Goal: Transaction & Acquisition: Purchase product/service

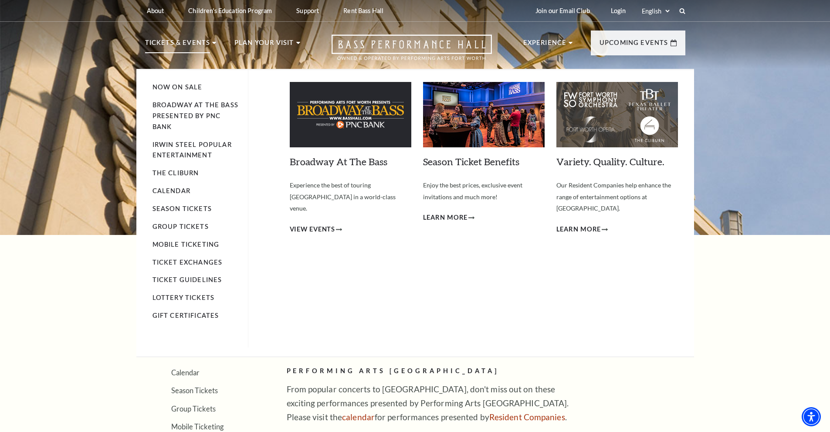
click at [172, 41] on p "Tickets & Events" at bounding box center [177, 45] width 65 height 16
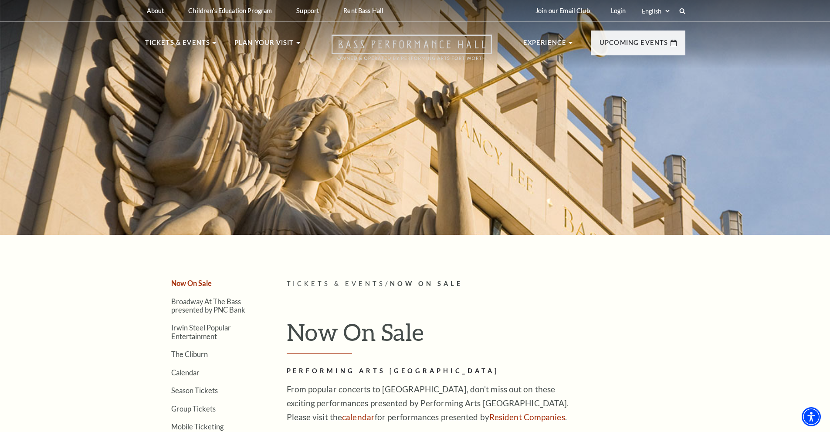
click at [422, 42] on icon "Open this option" at bounding box center [412, 47] width 160 height 26
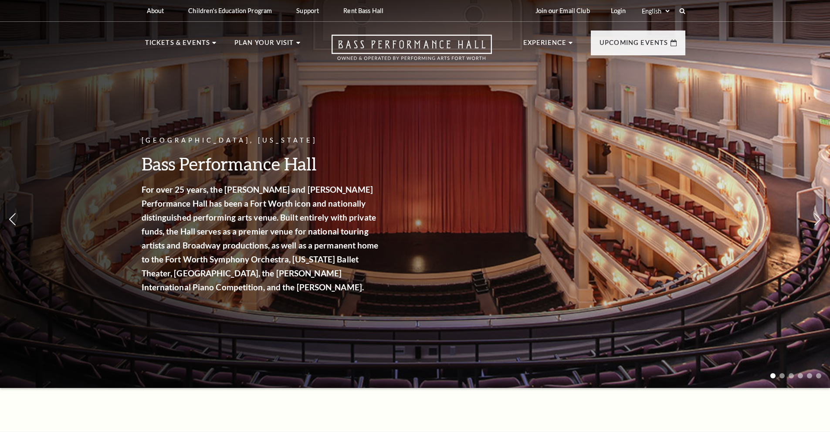
click at [657, 44] on p "Upcoming Events" at bounding box center [634, 45] width 69 height 16
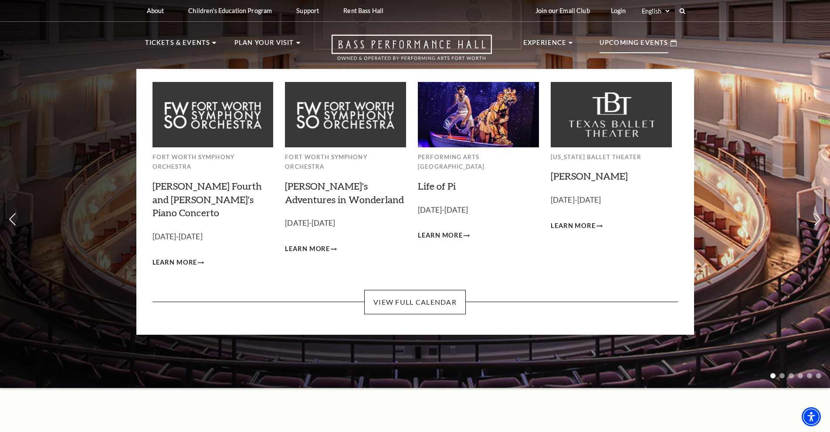
click at [584, 127] on img at bounding box center [611, 114] width 121 height 65
click at [573, 226] on span "Learn More" at bounding box center [573, 226] width 45 height 11
